Goal: Check status: Check status

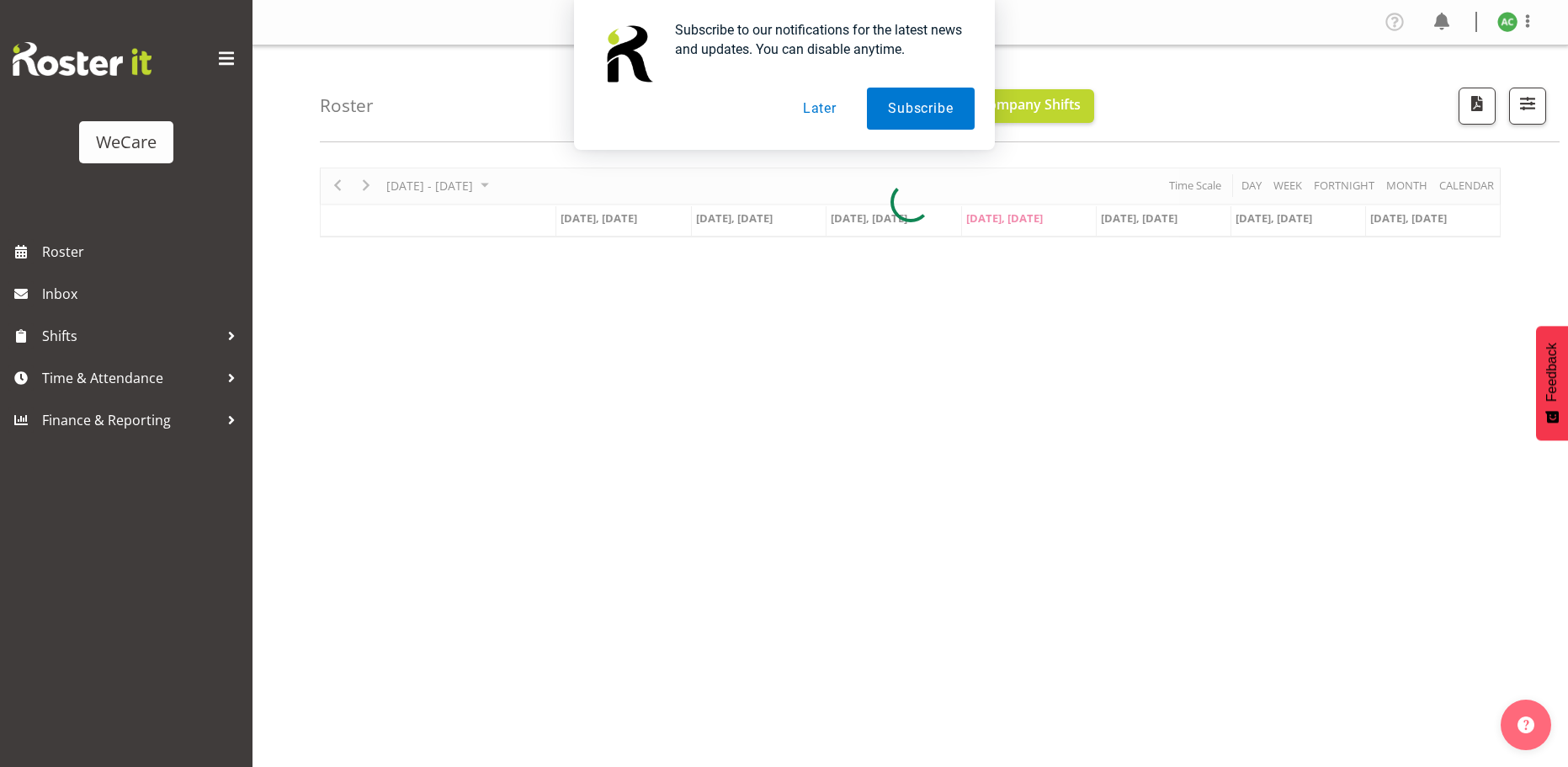
click at [822, 104] on button "Later" at bounding box center [820, 108] width 76 height 42
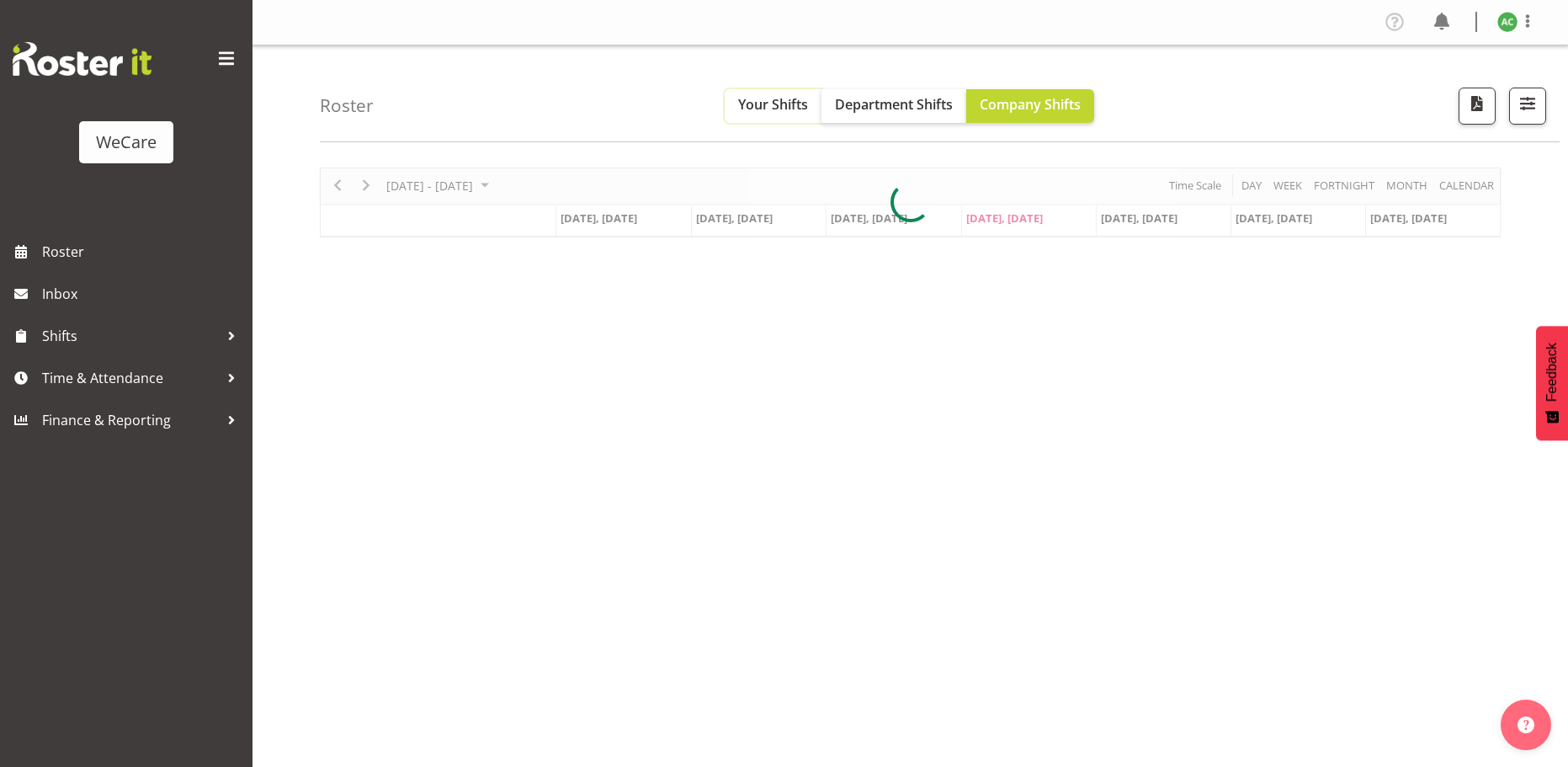
click at [781, 109] on span "Your Shifts" at bounding box center [773, 105] width 70 height 19
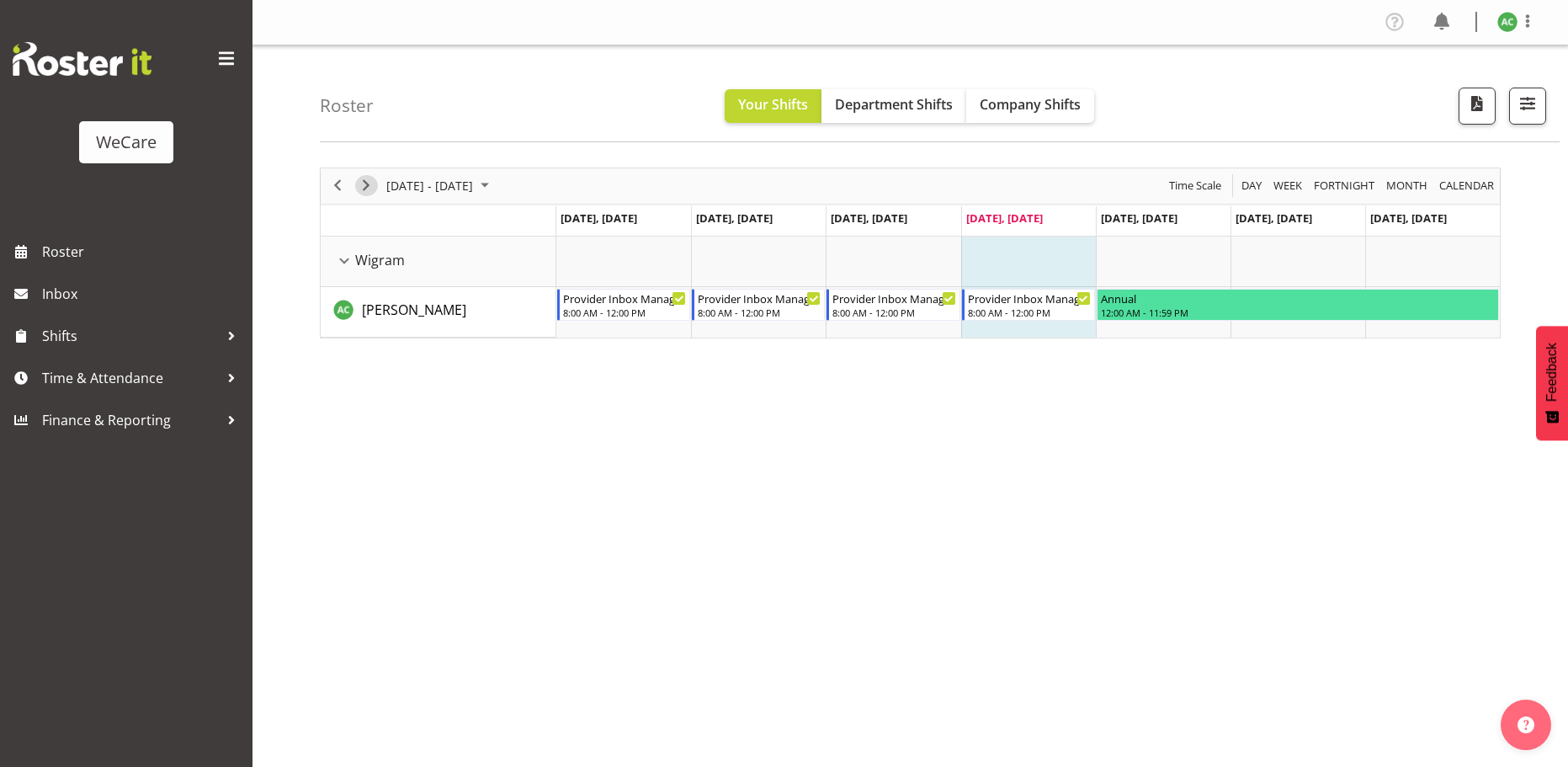
click at [370, 184] on span "Next" at bounding box center [366, 185] width 21 height 21
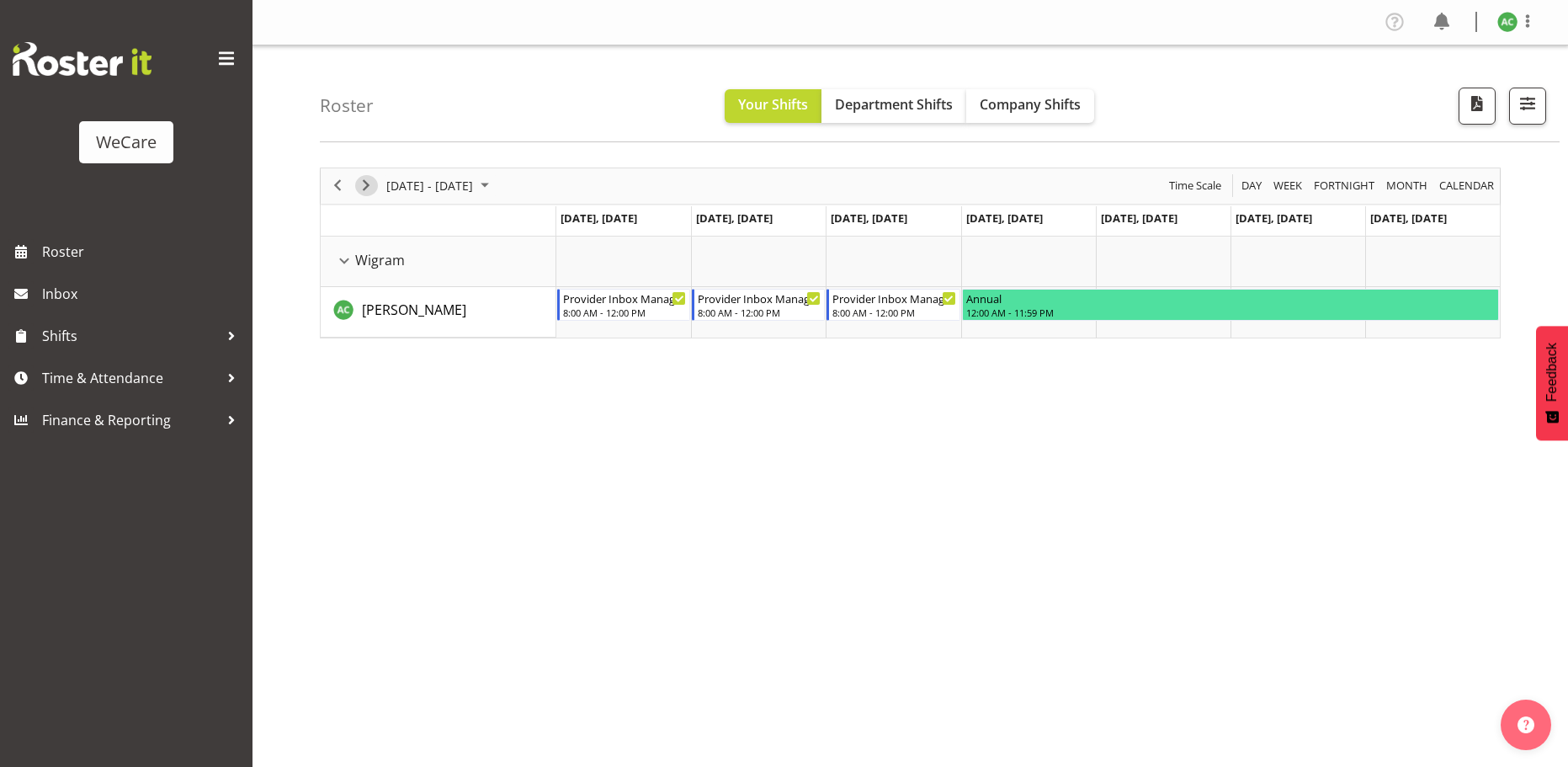
click at [370, 184] on span "Next" at bounding box center [366, 185] width 21 height 21
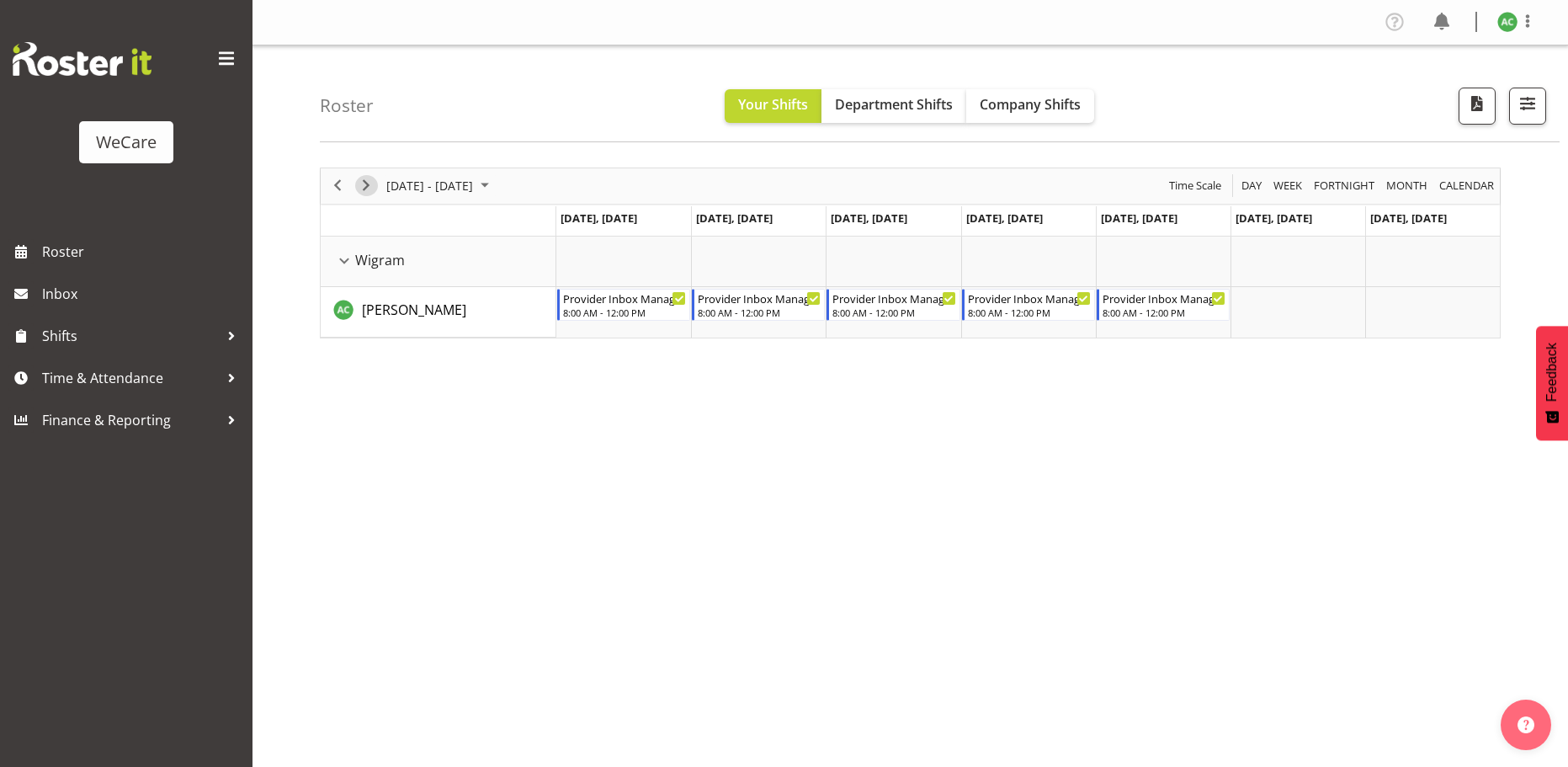
click at [370, 184] on span "Next" at bounding box center [366, 185] width 21 height 21
click at [336, 190] on span "Previous" at bounding box center [338, 185] width 21 height 21
click at [333, 190] on span "Previous" at bounding box center [338, 185] width 21 height 21
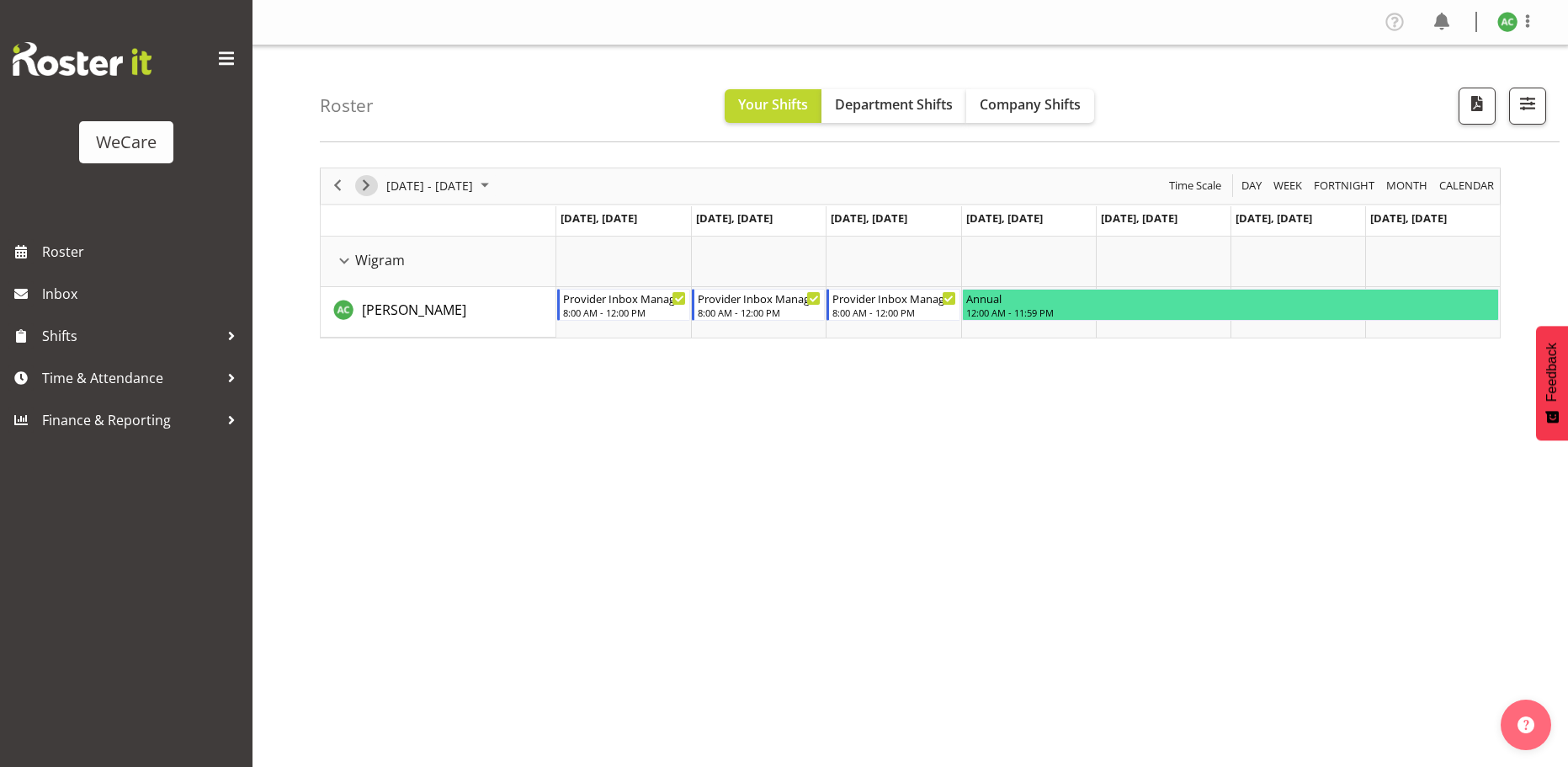
click at [367, 192] on span "Next" at bounding box center [366, 185] width 21 height 21
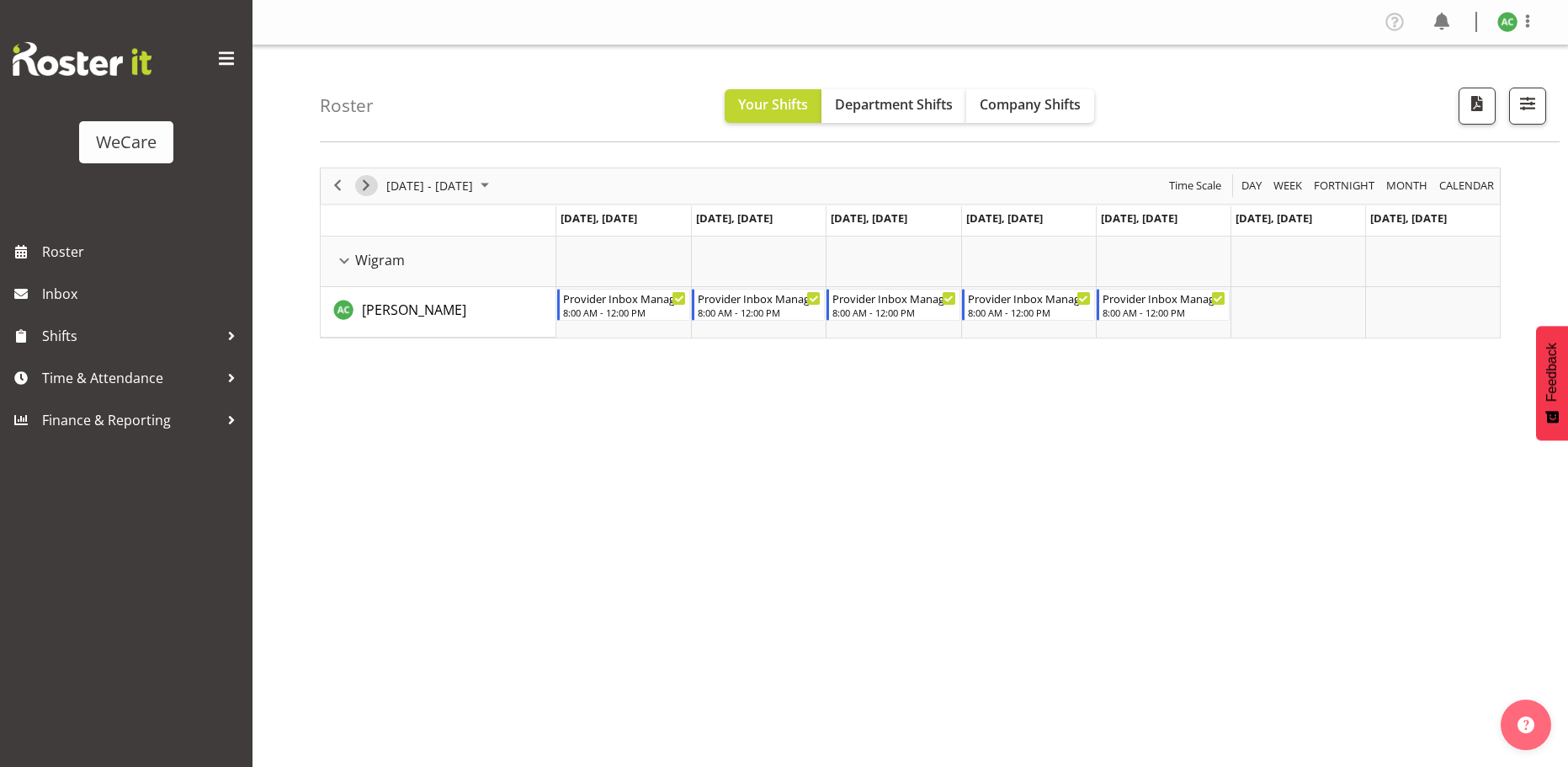
click at [365, 190] on span "Next" at bounding box center [366, 185] width 21 height 21
click at [365, 186] on span "Next" at bounding box center [366, 185] width 21 height 21
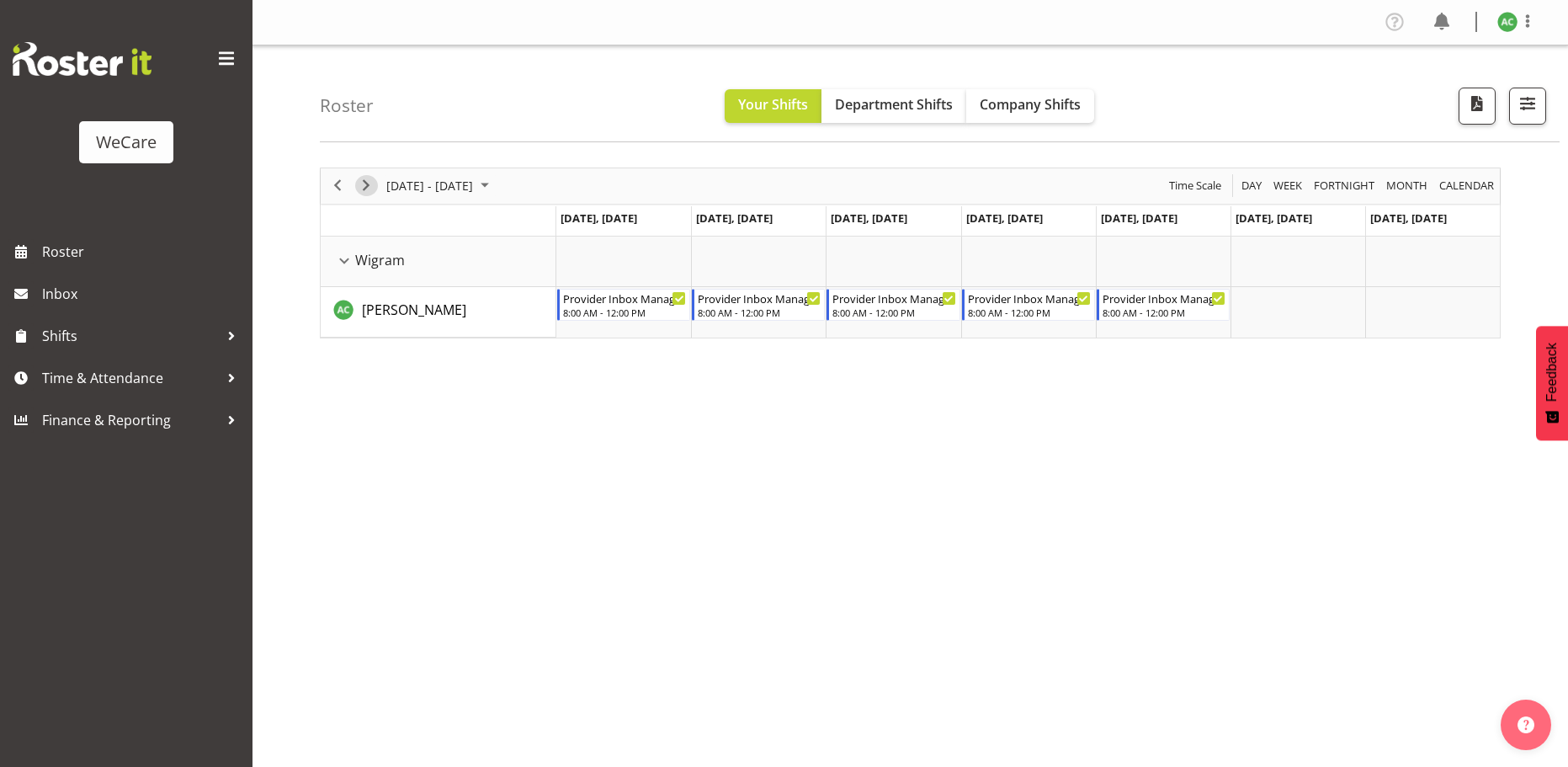
click at [365, 186] on span "Next" at bounding box center [366, 185] width 21 height 21
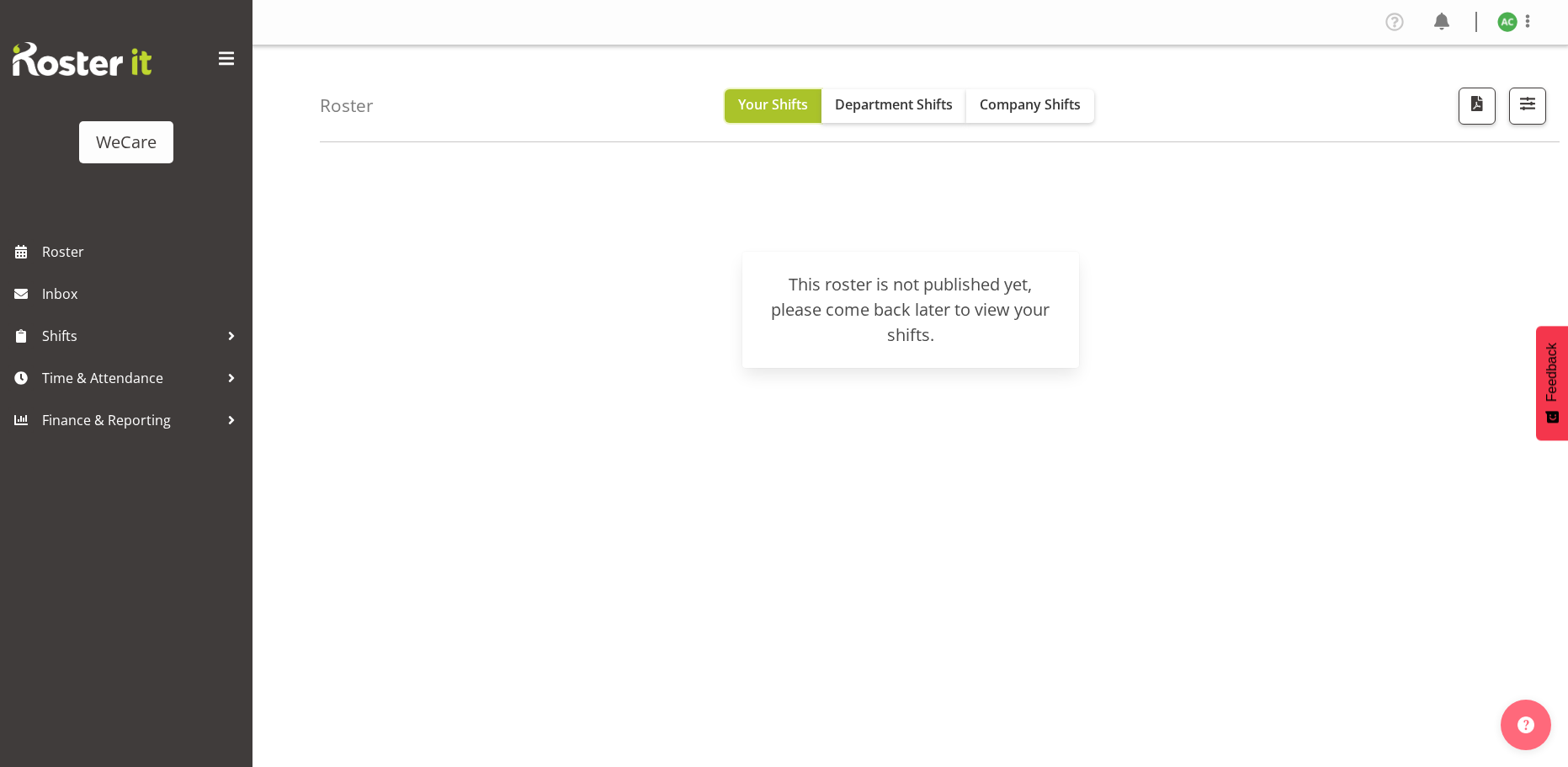
click at [782, 104] on span "Your Shifts" at bounding box center [773, 105] width 70 height 19
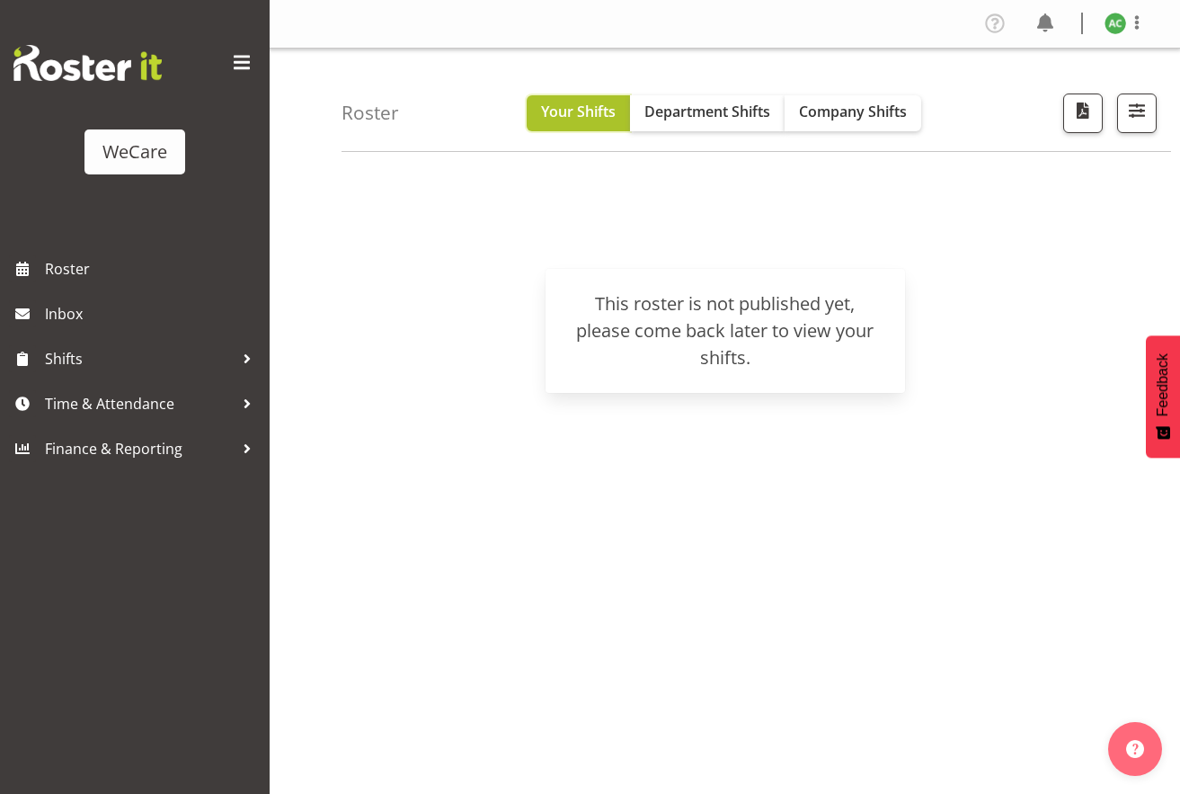
click at [610, 115] on span "Your Shifts" at bounding box center [578, 112] width 75 height 20
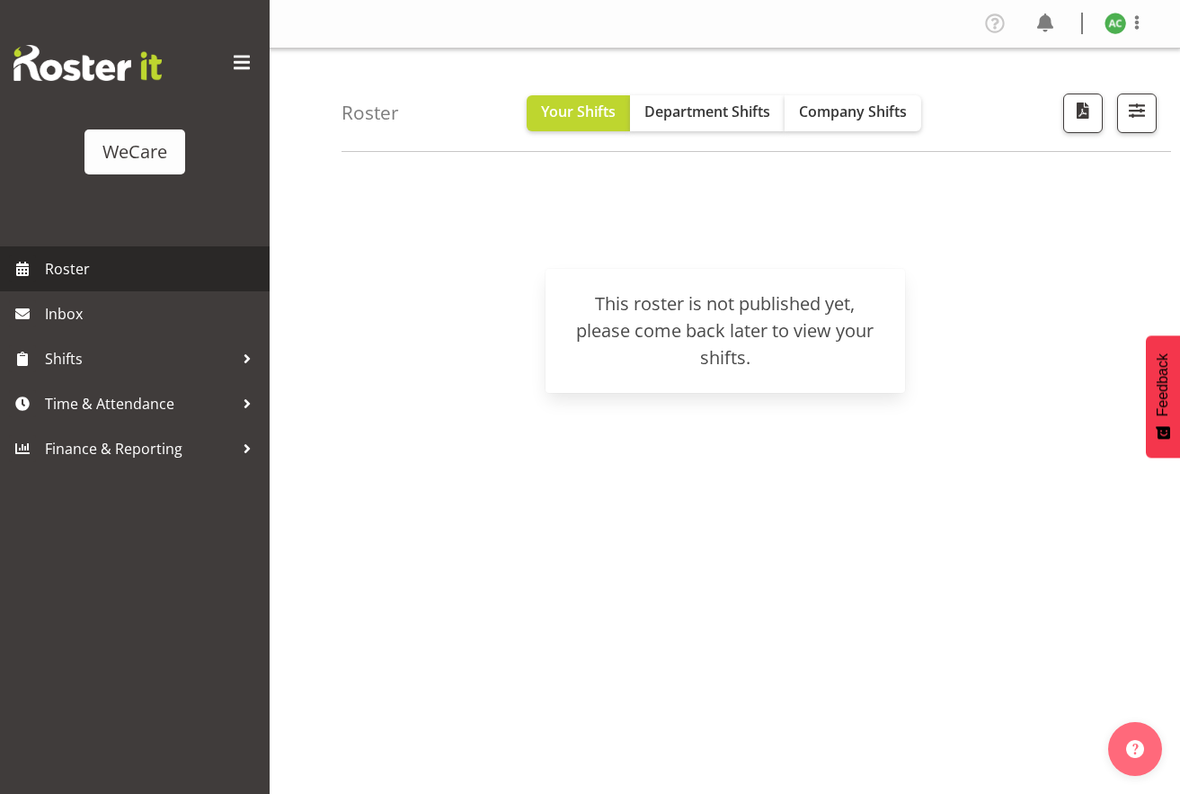
click at [58, 271] on span "Roster" at bounding box center [153, 268] width 216 height 27
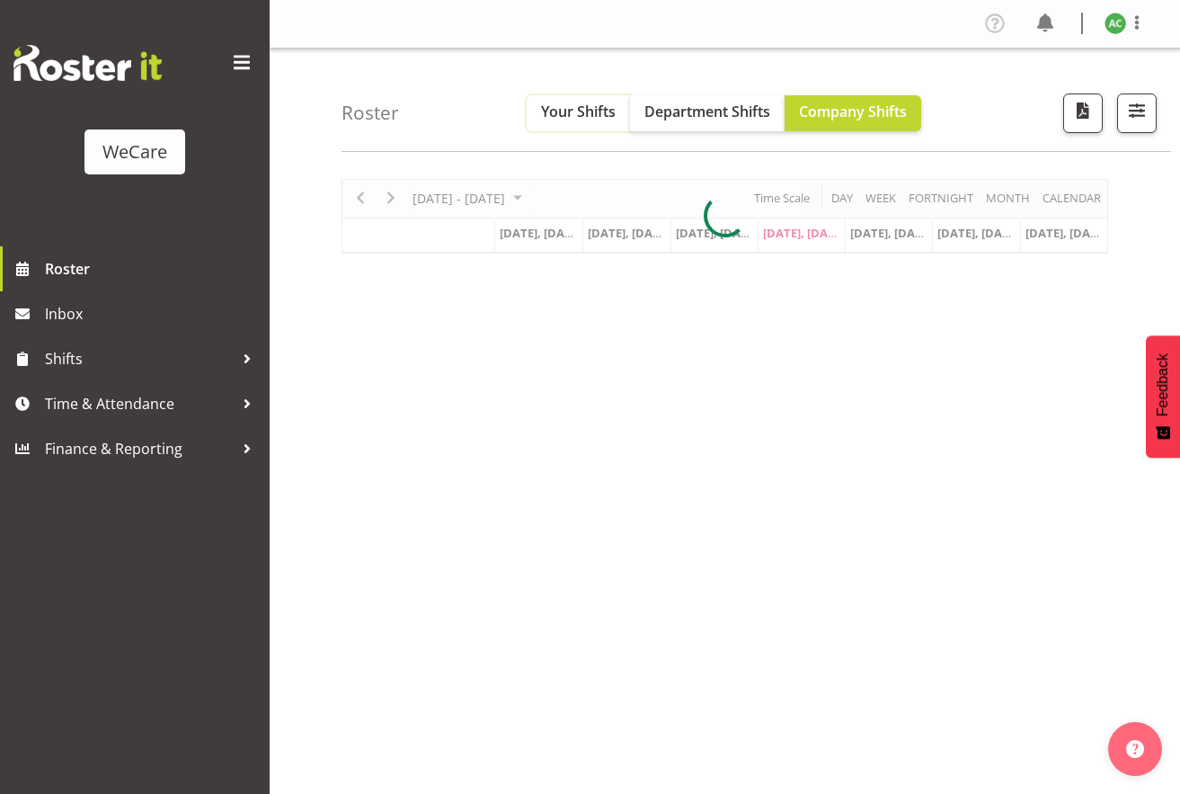
click at [566, 114] on span "Your Shifts" at bounding box center [578, 112] width 75 height 20
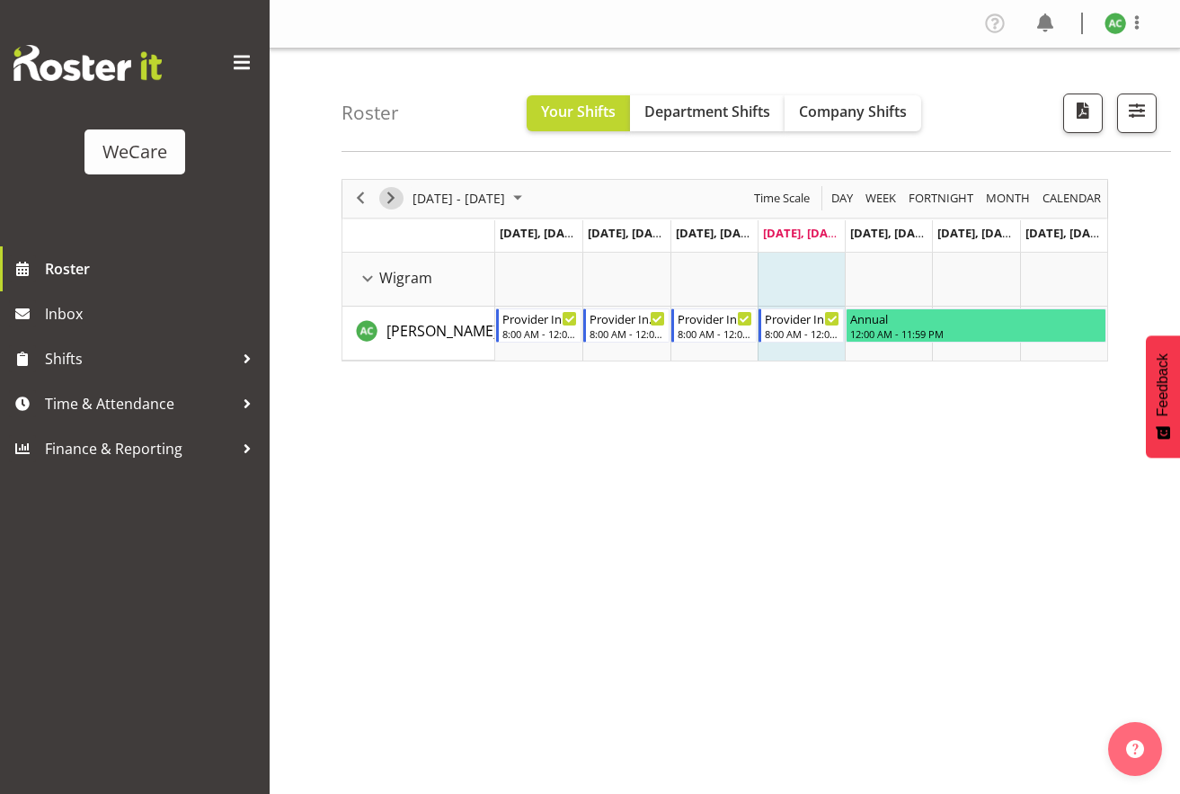
click at [388, 196] on span "Next" at bounding box center [391, 198] width 22 height 22
